Goal: Information Seeking & Learning: Find specific fact

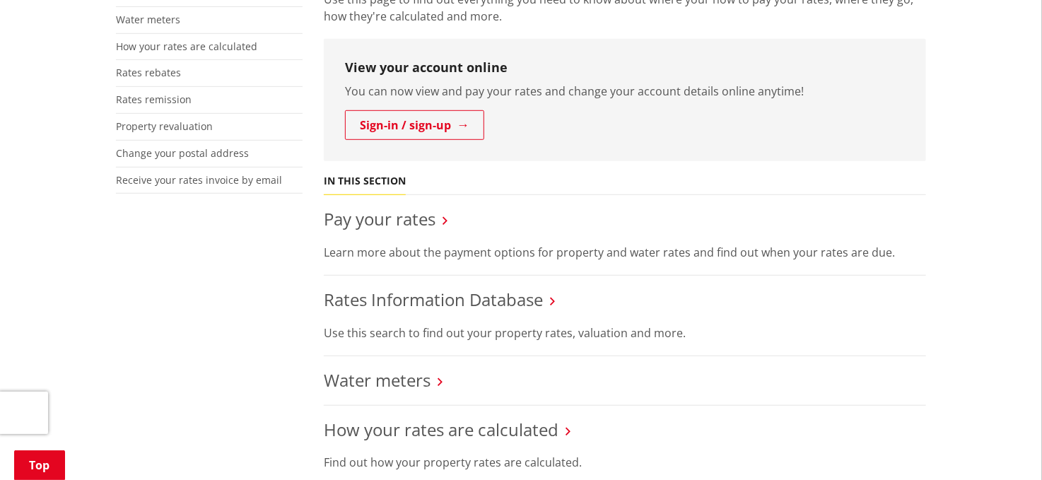
scroll to position [424, 0]
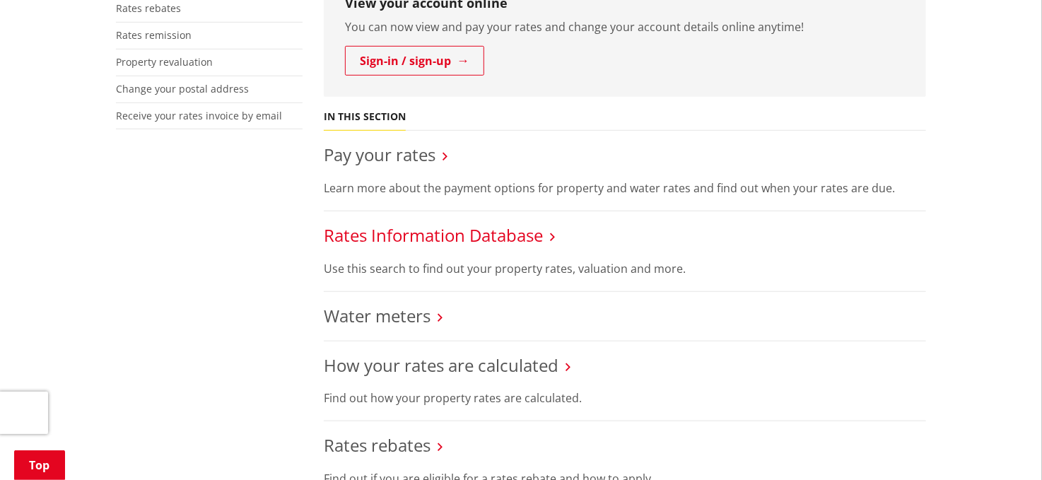
click at [369, 228] on link "Rates Information Database" at bounding box center [433, 234] width 219 height 23
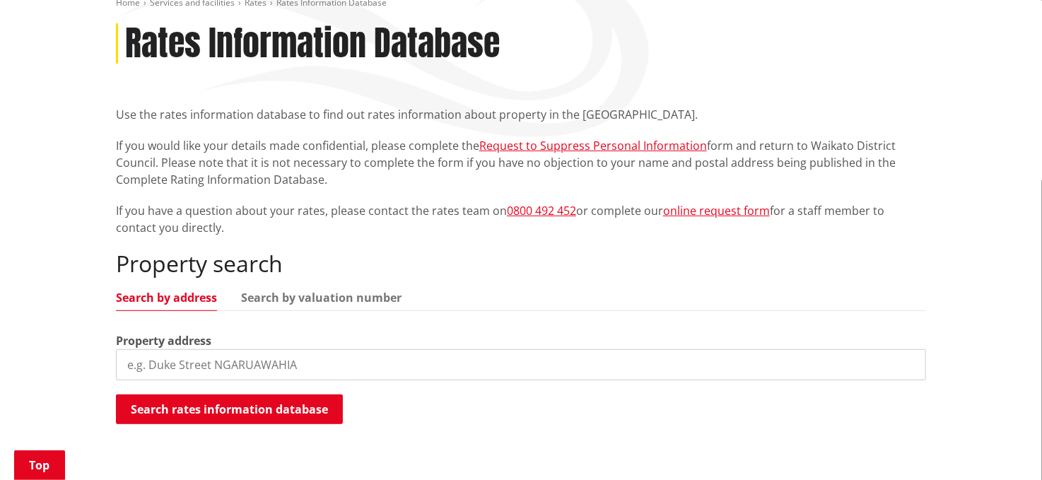
scroll to position [353, 0]
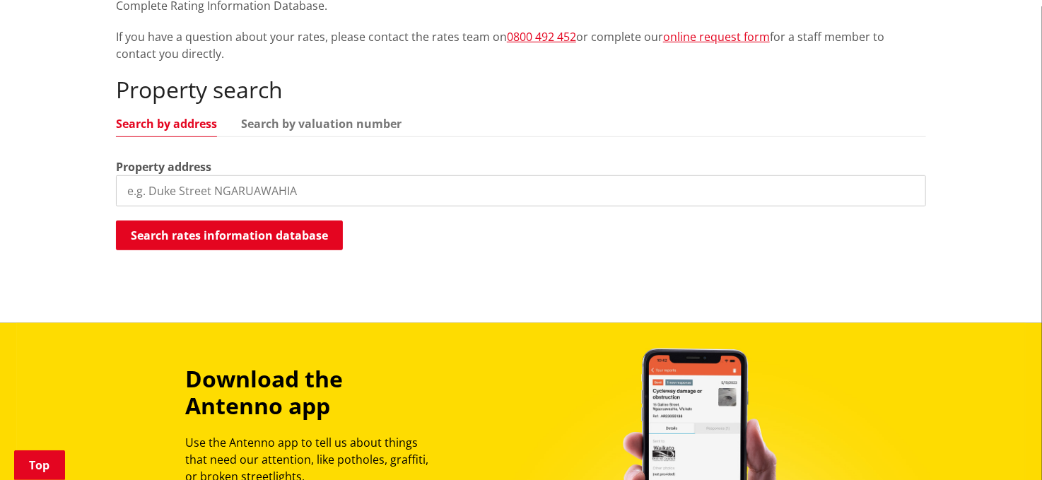
click at [180, 200] on input "search" at bounding box center [521, 190] width 810 height 31
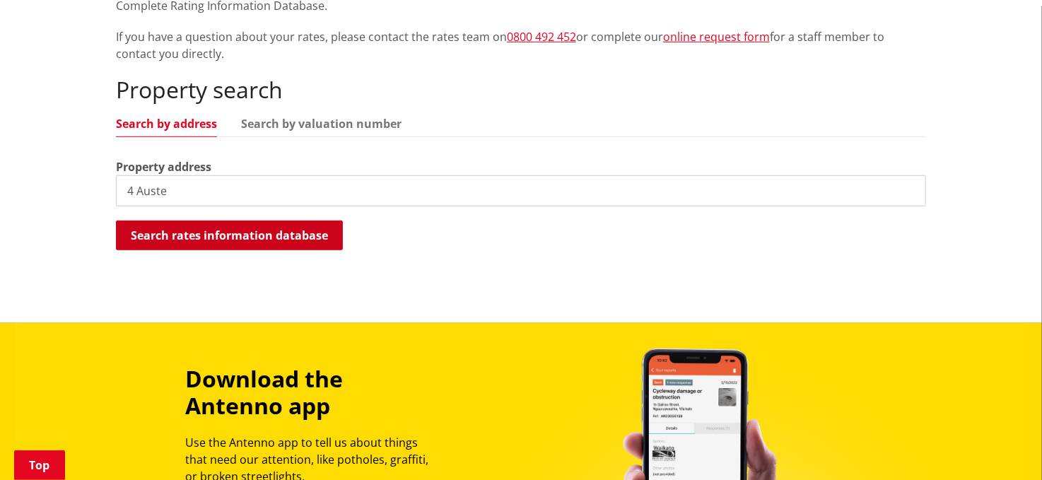
click at [177, 238] on button "Search rates information database" at bounding box center [229, 236] width 227 height 30
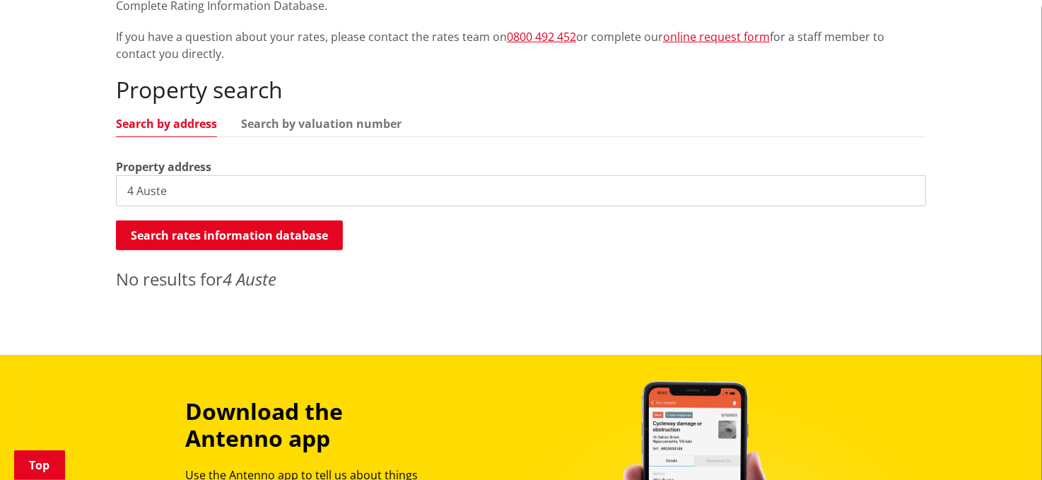
click at [177, 197] on input "4 Auste" at bounding box center [521, 190] width 810 height 31
drag, startPoint x: 138, startPoint y: 192, endPoint x: 124, endPoint y: 197, distance: 15.0
click at [114, 190] on div "Home Services and facilities Rates Rates Information Database Rates Information…" at bounding box center [520, 61] width 831 height 476
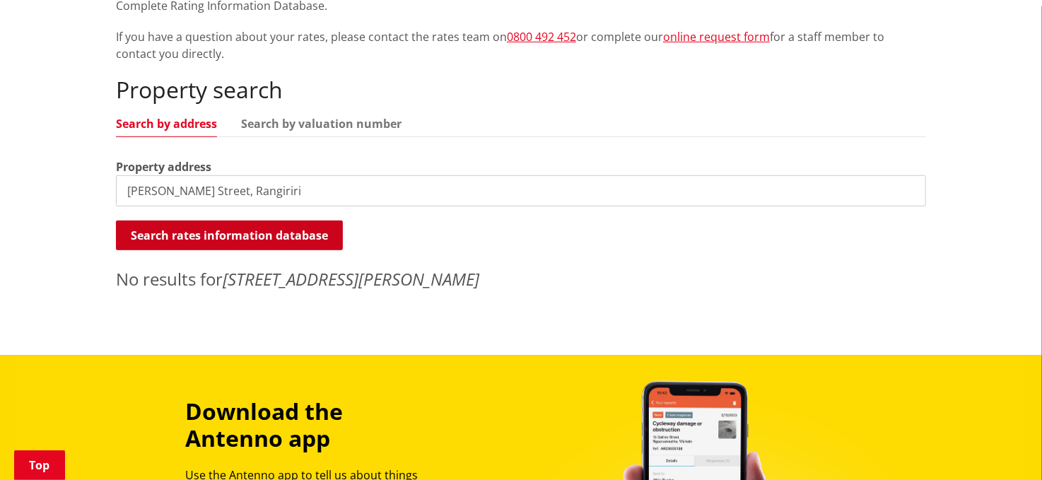
type input "Austen Street, Rangiriri"
click at [228, 233] on button "Search rates information database" at bounding box center [229, 236] width 227 height 30
click at [240, 236] on button "Search rates information database" at bounding box center [229, 236] width 227 height 30
click at [216, 225] on button "Search rates information database" at bounding box center [229, 236] width 227 height 30
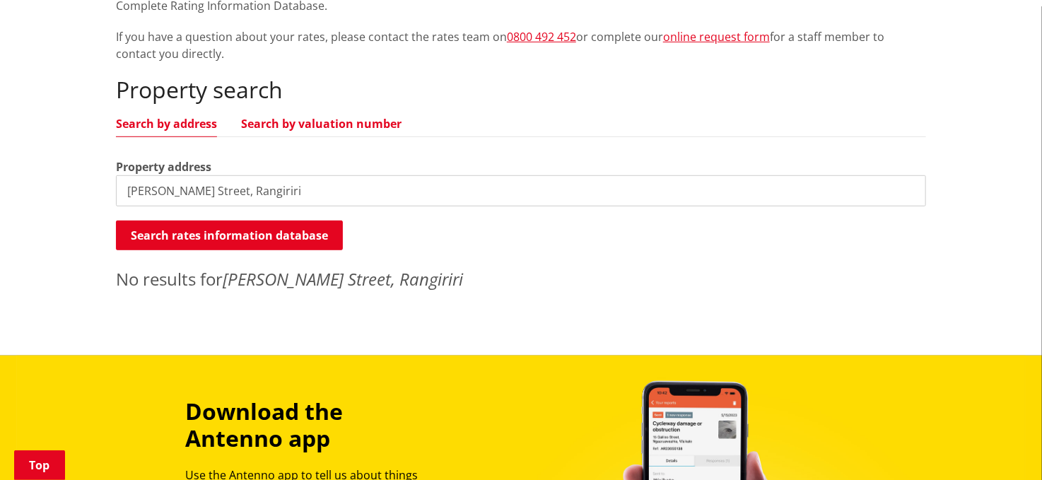
drag, startPoint x: 288, startPoint y: 122, endPoint x: 290, endPoint y: 129, distance: 7.2
click at [288, 122] on link "Search by valuation number" at bounding box center [321, 123] width 160 height 11
drag, startPoint x: 221, startPoint y: 203, endPoint x: 404, endPoint y: 192, distance: 182.7
click at [447, 199] on input "Austen Street, Rangiriri" at bounding box center [521, 190] width 810 height 31
drag, startPoint x: 382, startPoint y: 192, endPoint x: -325, endPoint y: 177, distance: 707.7
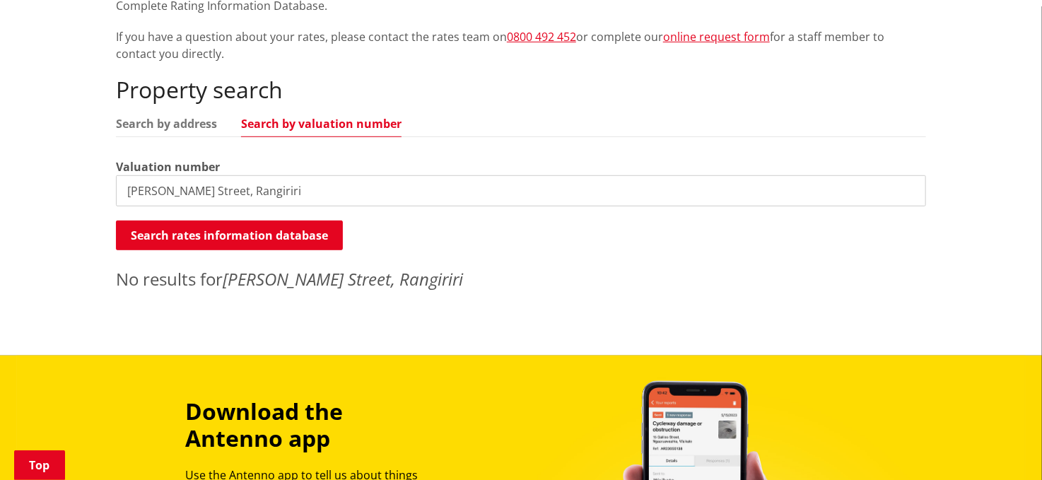
click at [0, 177] on html "Skip to content Toggle search Toggle navigation Services and facilities Recreat…" at bounding box center [521, 313] width 1042 height 1332
paste input "0439034200"
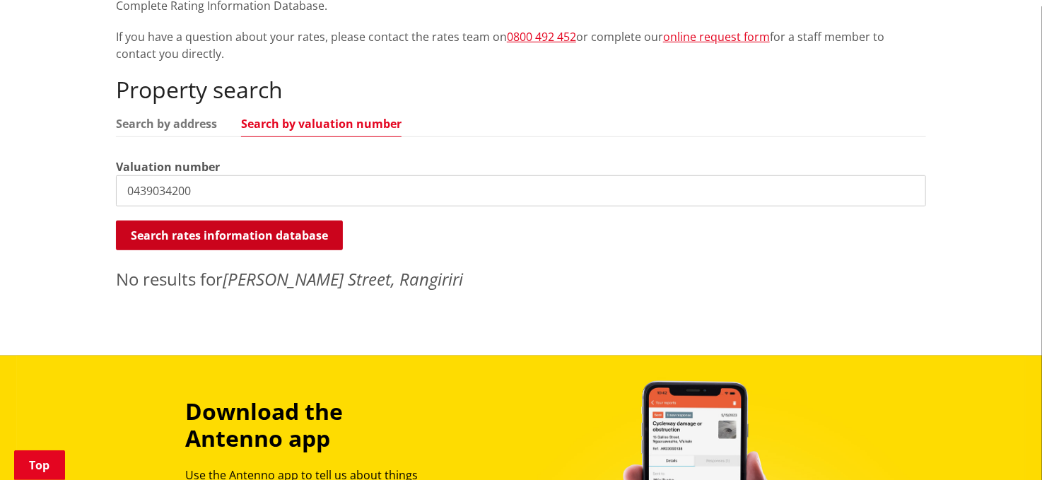
type input "0439034200"
click at [172, 230] on button "Search rates information database" at bounding box center [229, 236] width 227 height 30
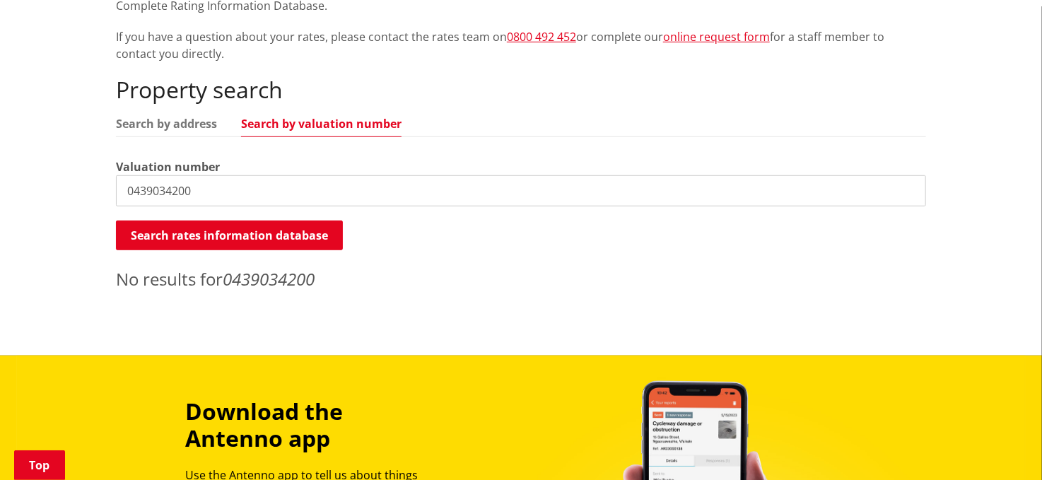
click at [475, 266] on p "No results for 0439034200" at bounding box center [521, 278] width 810 height 25
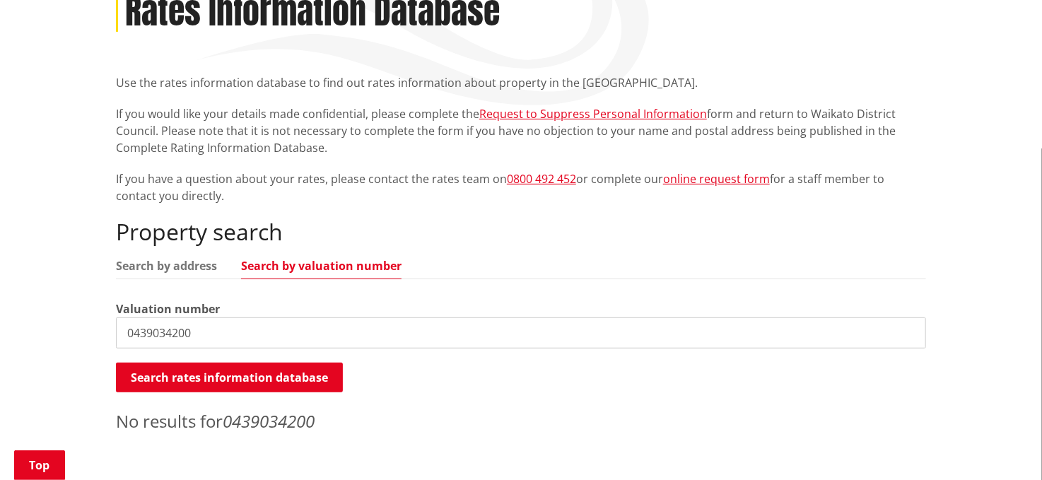
scroll to position [141, 0]
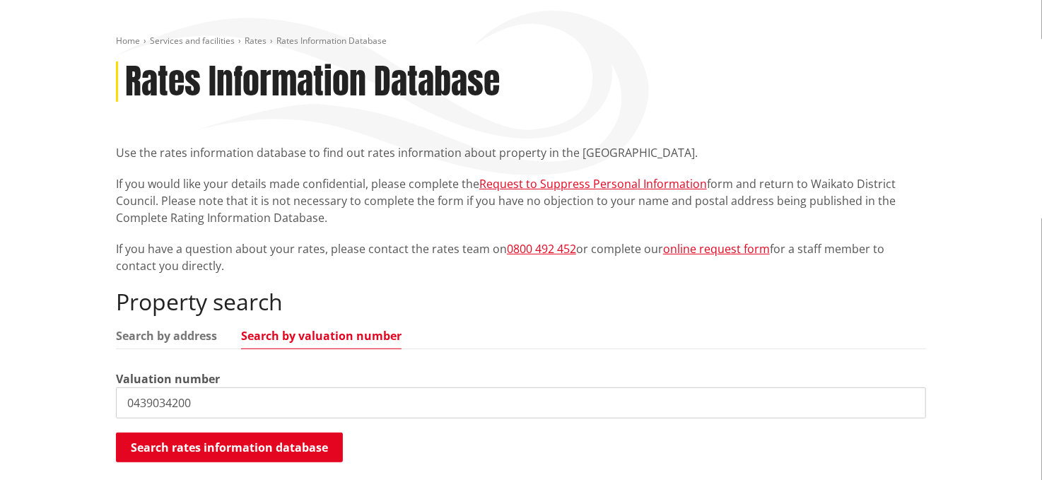
click at [446, 219] on p "If you would like your details made confidential, please complete the Request t…" at bounding box center [521, 200] width 810 height 51
click at [751, 59] on div "Home Services and facilities Rates Rates Information Database Rates Information…" at bounding box center [520, 273] width 831 height 476
click at [229, 399] on input "0439034200" at bounding box center [521, 402] width 810 height 31
drag, startPoint x: 158, startPoint y: 390, endPoint x: 0, endPoint y: 390, distance: 158.3
click at [0, 390] on div "Home Services and facilities Rates Rates Information Database Rates Information…" at bounding box center [521, 284] width 1042 height 568
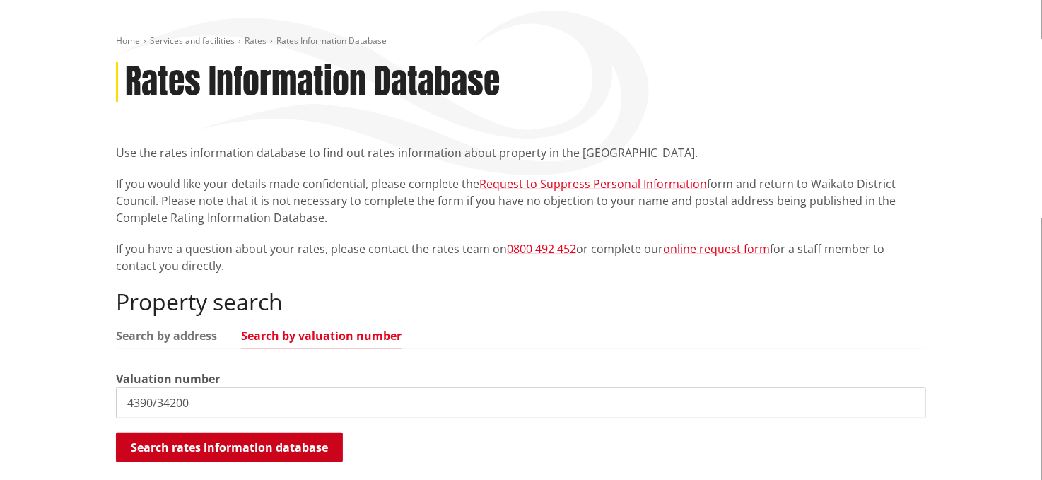
type input "4390/34200"
click at [243, 438] on button "Search rates information database" at bounding box center [229, 448] width 227 height 30
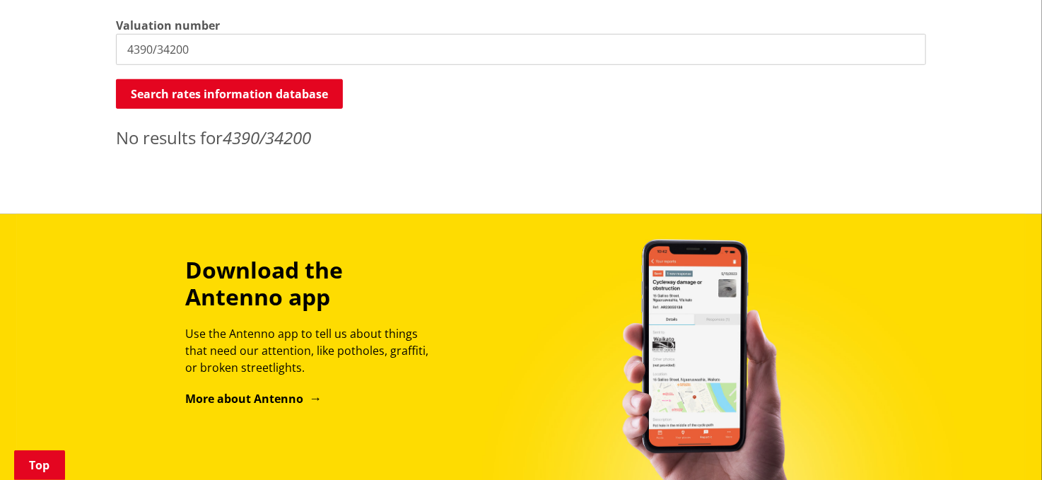
scroll to position [424, 0]
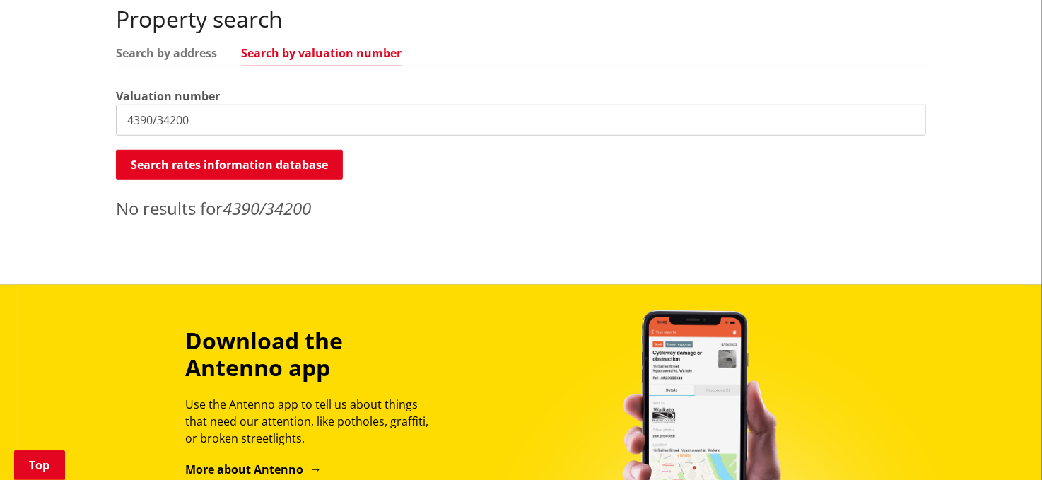
click at [194, 124] on input "4390/34200" at bounding box center [521, 120] width 810 height 31
drag, startPoint x: 209, startPoint y: 126, endPoint x: 34, endPoint y: 129, distance: 175.3
click at [33, 129] on div "Home Services and facilities Rates Rates Information Database Rates Information…" at bounding box center [521, 1] width 1042 height 568
type input "4390/34200.4"
click at [221, 168] on button "Search rates information database" at bounding box center [229, 165] width 227 height 30
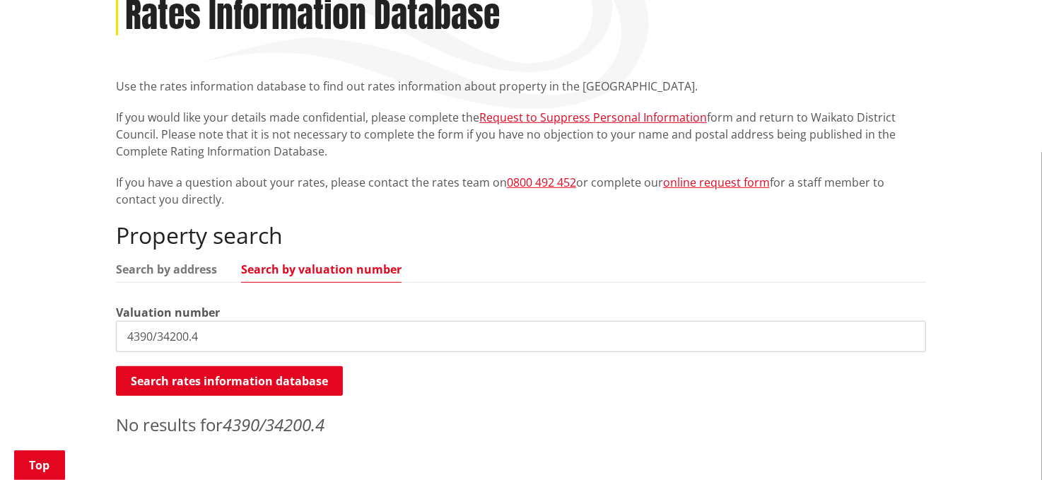
scroll to position [141, 0]
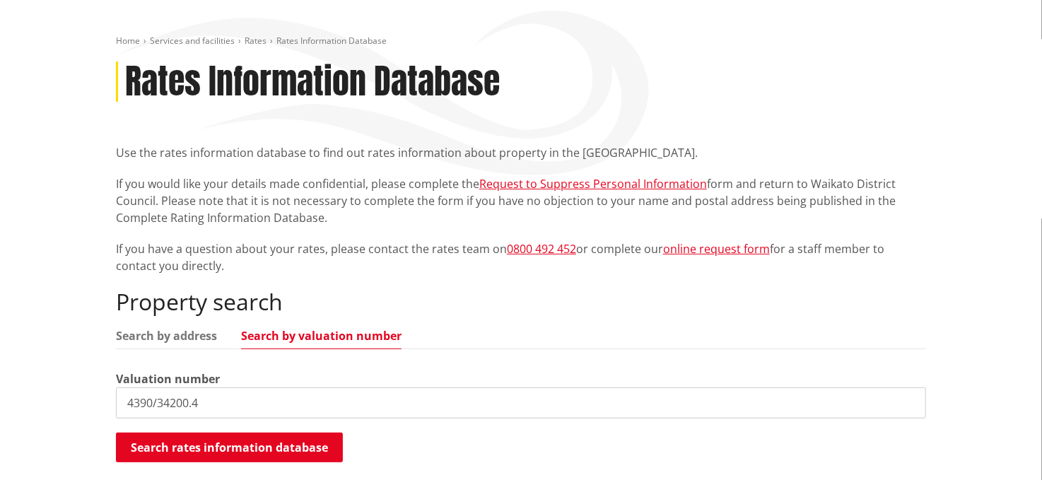
click at [624, 312] on h2 "Property search" at bounding box center [521, 301] width 810 height 27
click at [384, 214] on p "If you would like your details made confidential, please complete the Request t…" at bounding box center [521, 200] width 810 height 51
click at [227, 184] on p "If you would like your details made confidential, please complete the Request t…" at bounding box center [521, 200] width 810 height 51
drag, startPoint x: 743, startPoint y: 107, endPoint x: 816, endPoint y: 58, distance: 88.2
click at [743, 107] on div "Home Services and facilities Rates Rates Information Database Rates Information…" at bounding box center [520, 273] width 831 height 476
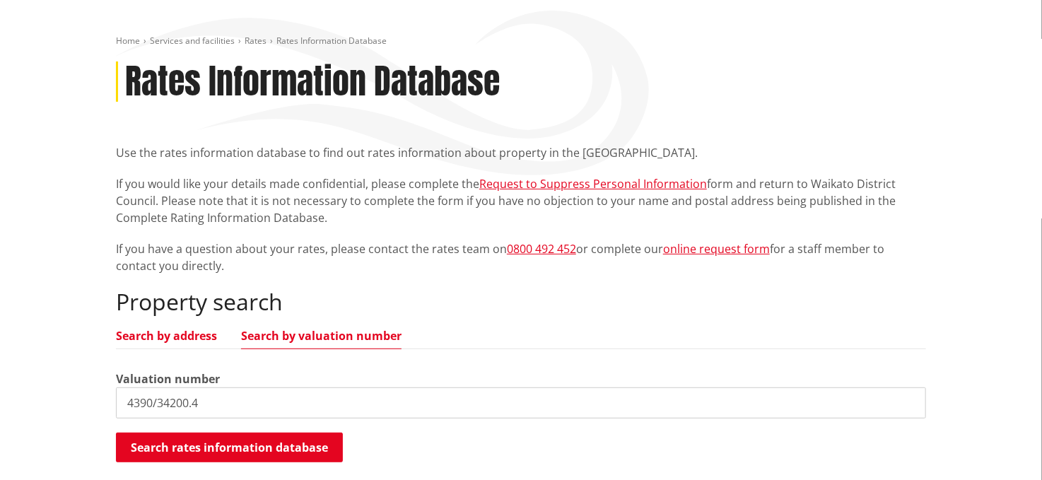
click at [177, 334] on link "Search by address" at bounding box center [166, 335] width 101 height 11
click at [237, 394] on input "4390/34200.4" at bounding box center [521, 402] width 810 height 31
